Goal: Navigation & Orientation: Understand site structure

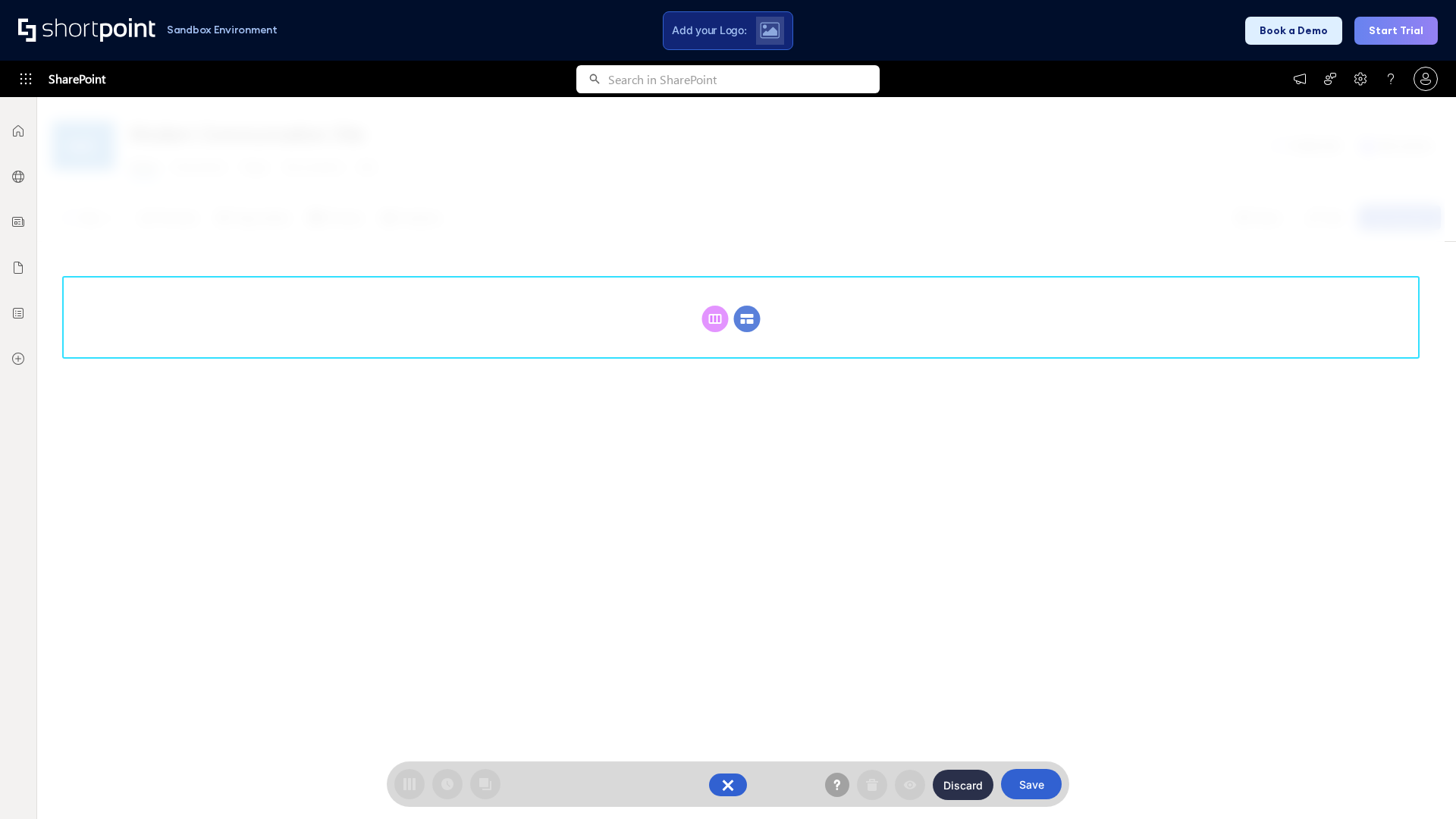
click at [747, 306] on circle at bounding box center [748, 319] width 27 height 27
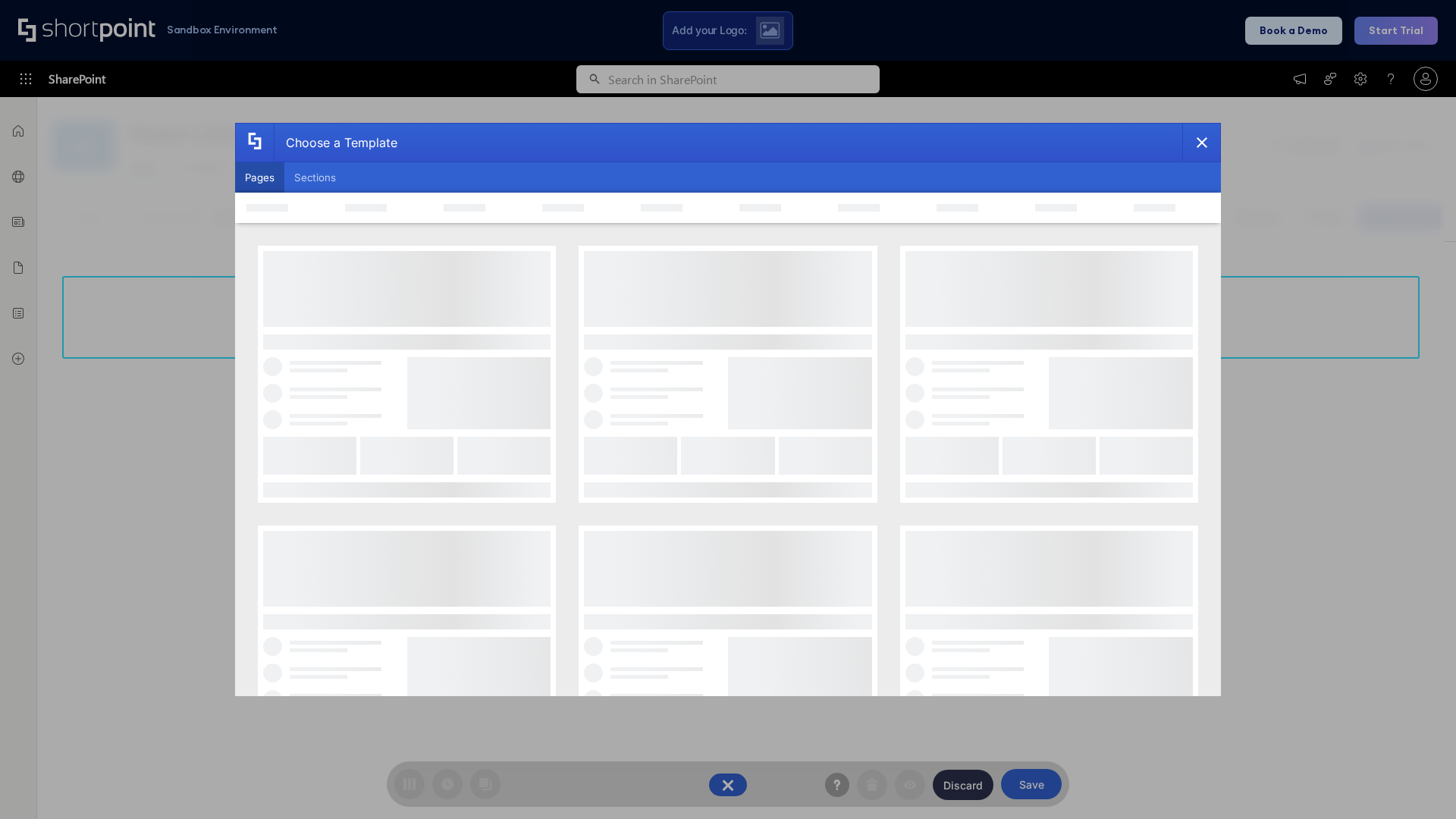
scroll to position [208, 0]
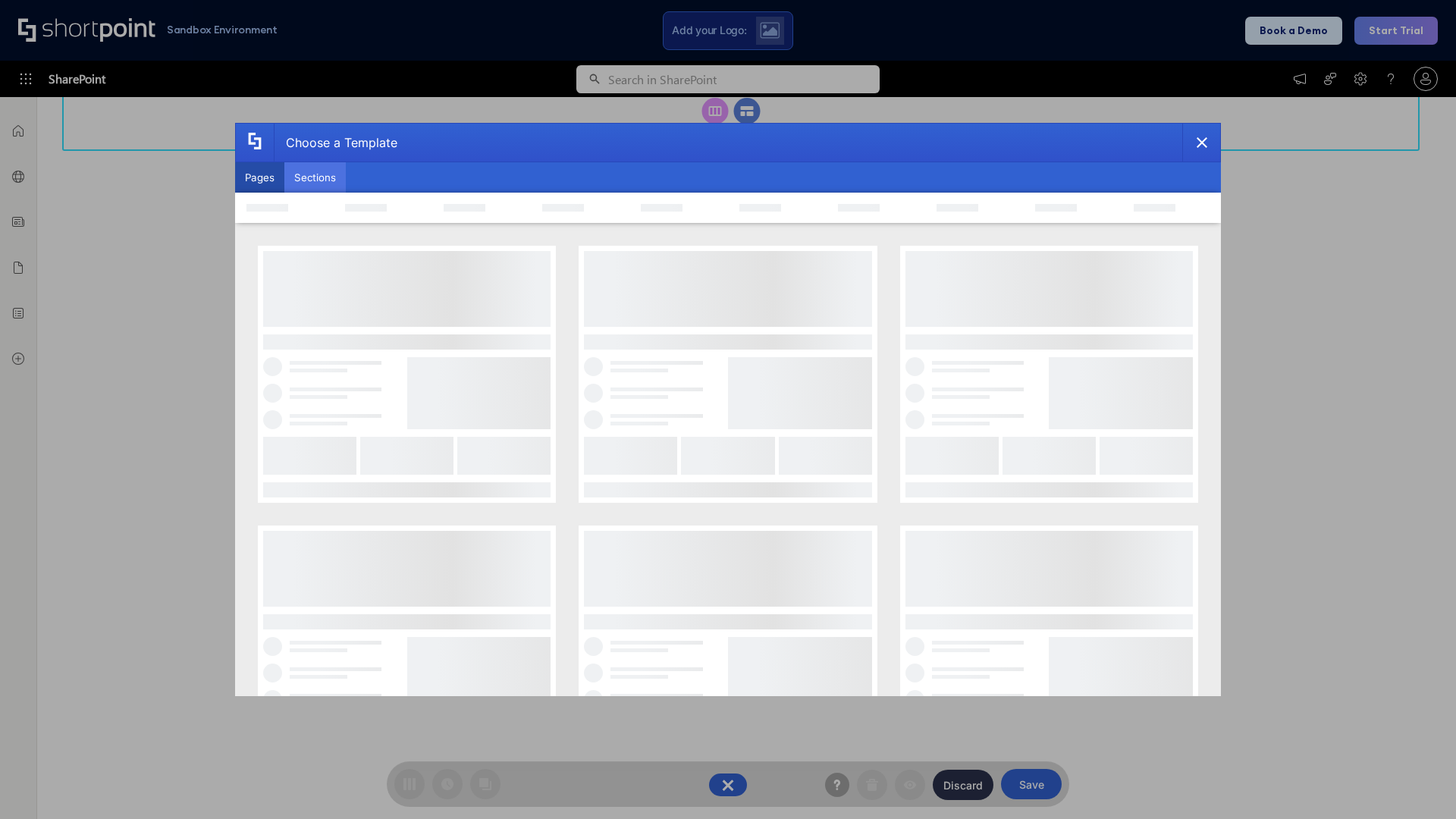
click at [315, 178] on button "Sections" at bounding box center [315, 178] width 61 height 30
type input "Quick Links"
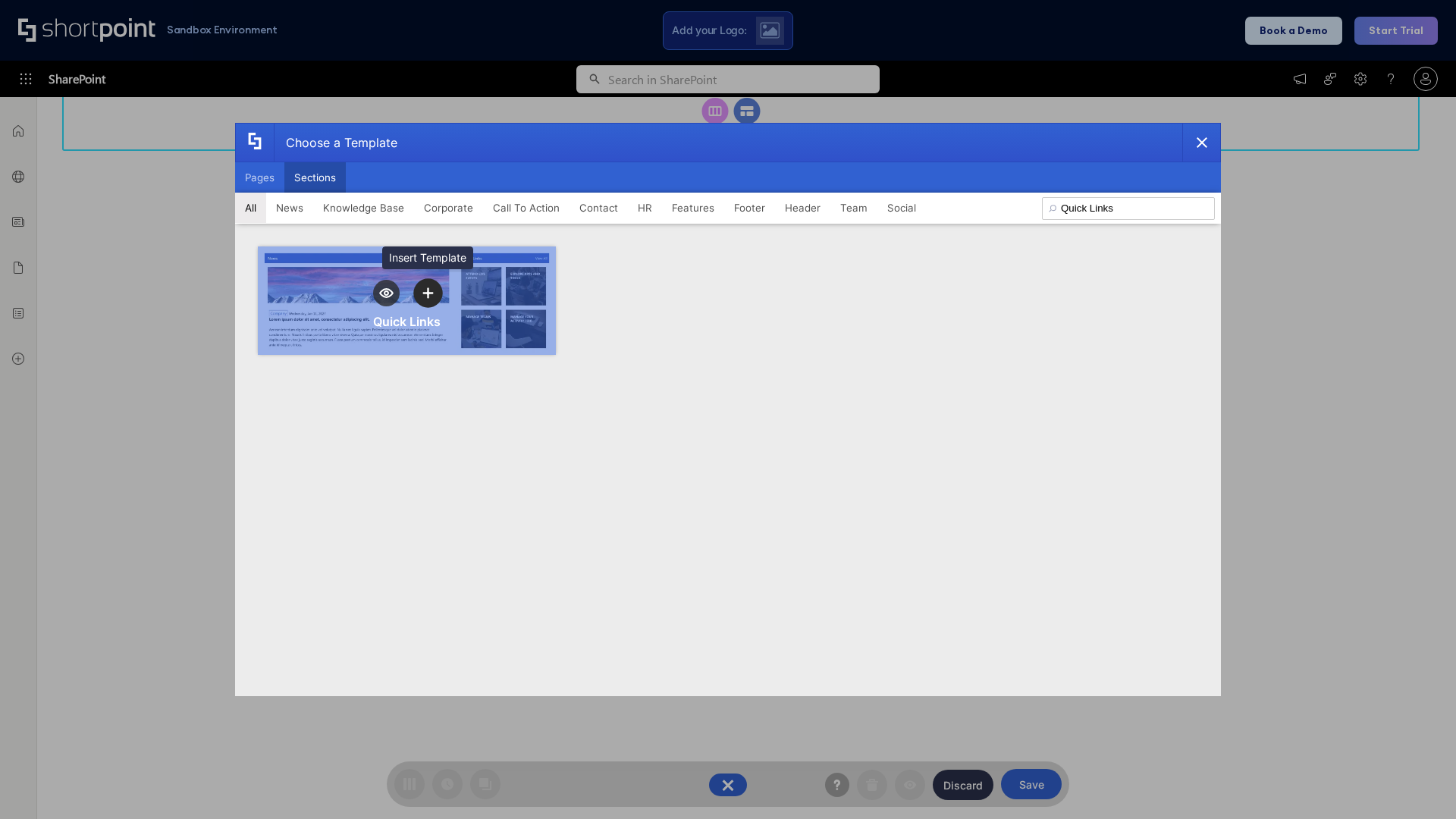
click at [428, 293] on icon "template selector" at bounding box center [428, 292] width 11 height 11
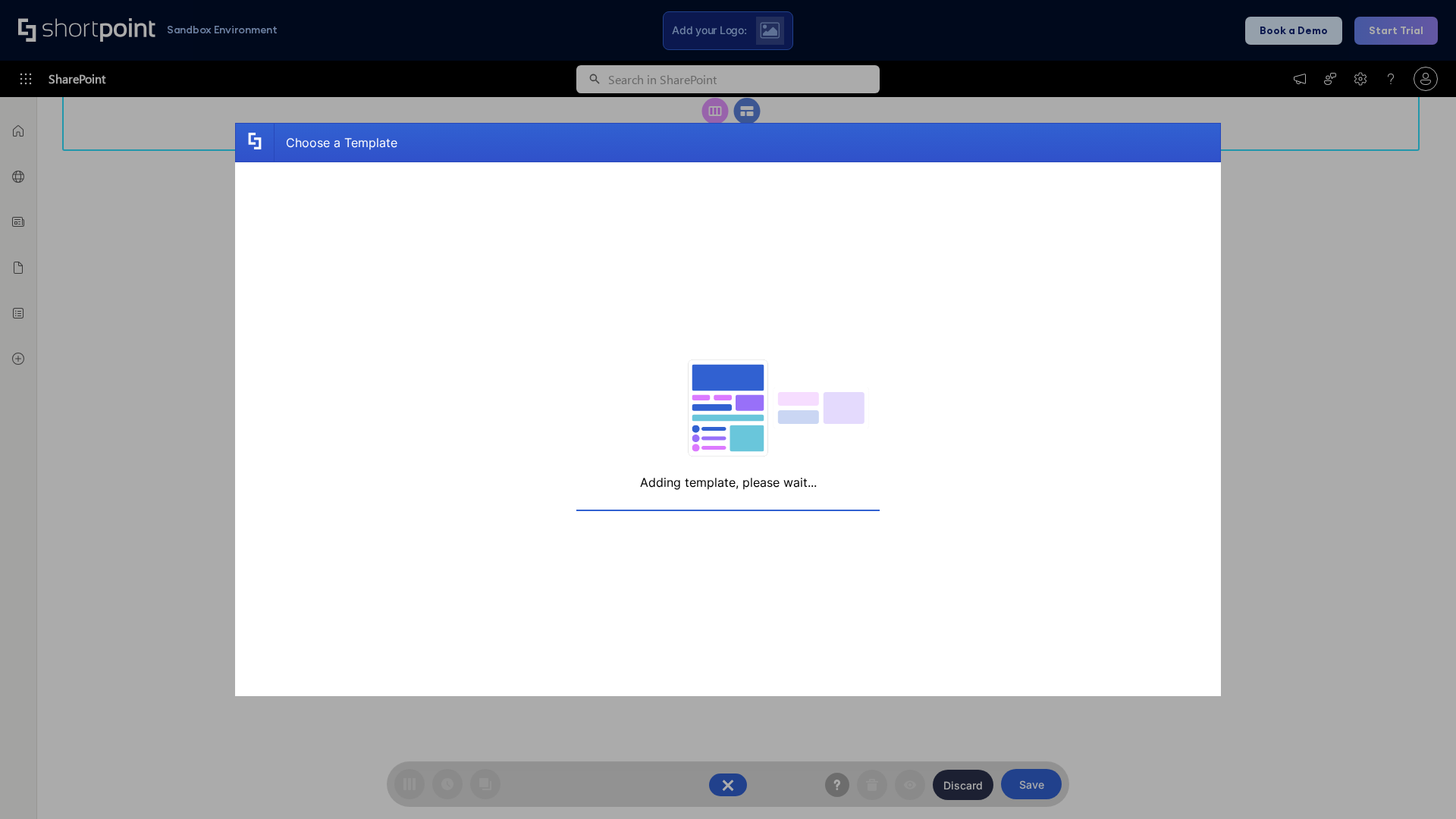
scroll to position [242, 0]
